Goal: Transaction & Acquisition: Purchase product/service

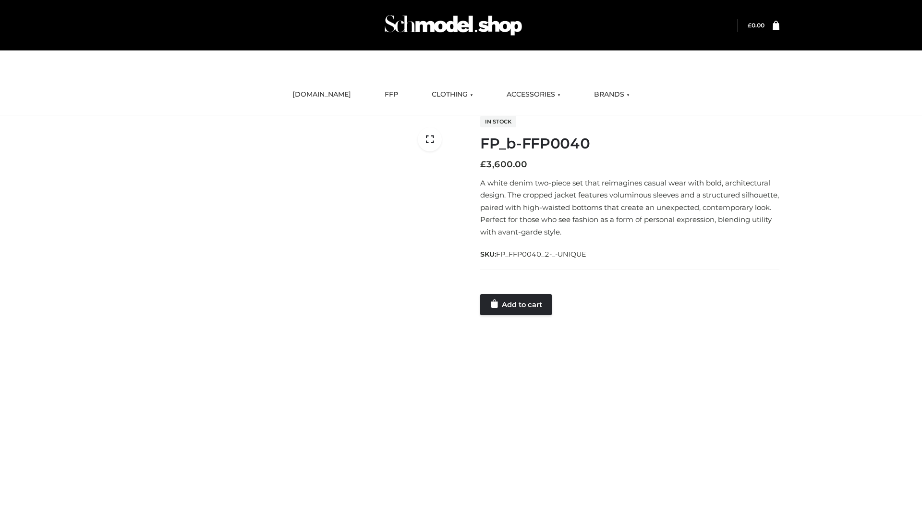
click at [517, 304] on link "Add to cart" at bounding box center [516, 304] width 72 height 21
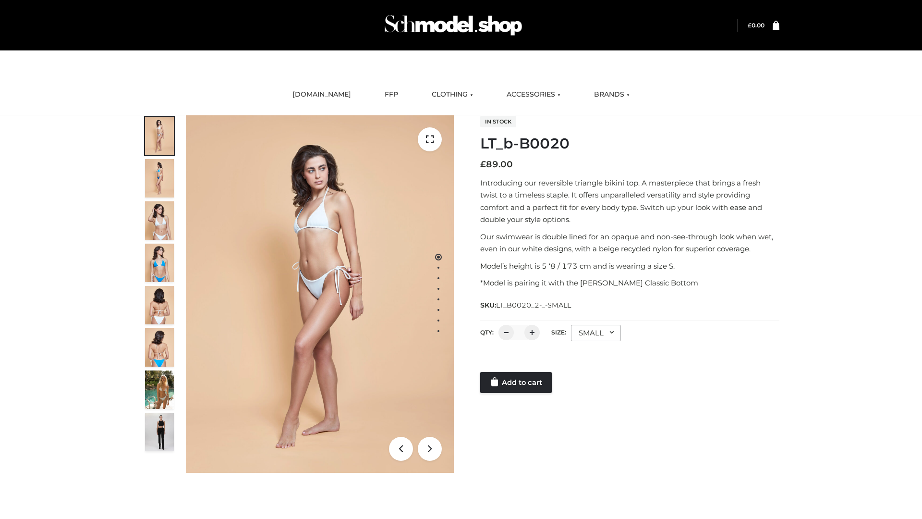
click at [517, 382] on link "Add to cart" at bounding box center [516, 382] width 72 height 21
